Goal: Transaction & Acquisition: Subscribe to service/newsletter

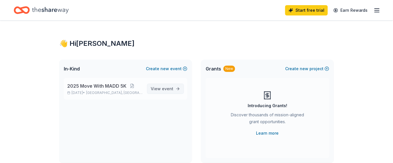
click at [165, 91] on span "event" at bounding box center [167, 88] width 11 height 5
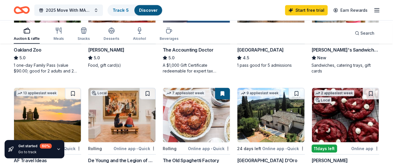
scroll to position [86, 0]
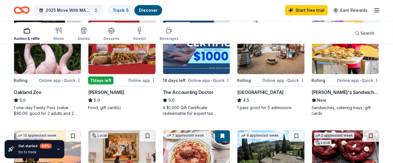
click at [336, 96] on div "[PERSON_NAME]'s Sandwiches" at bounding box center [346, 92] width 68 height 7
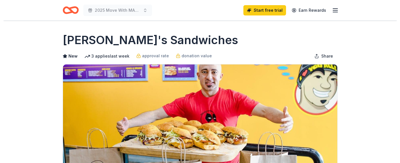
scroll to position [214, 0]
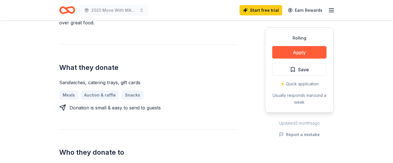
click at [288, 59] on button "Apply" at bounding box center [300, 52] width 54 height 13
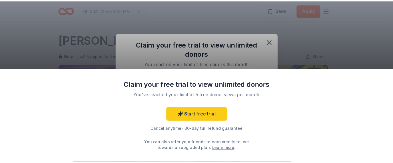
scroll to position [0, 0]
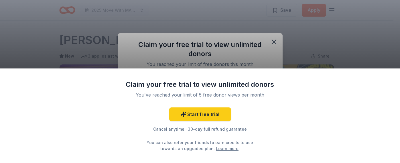
click at [340, 68] on div "Claim your free trial to view unlimited donors You've reached your limit of 5 f…" at bounding box center [200, 115] width 400 height 94
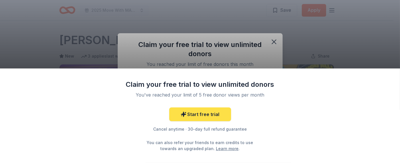
click at [202, 107] on link "Start free trial" at bounding box center [200, 114] width 62 height 14
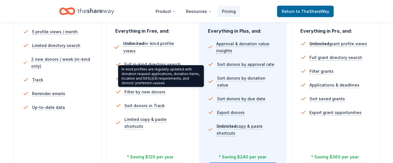
scroll to position [129, 0]
